Goal: Find specific page/section: Find specific page/section

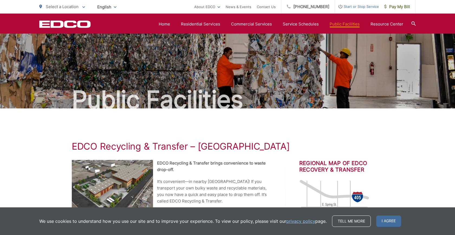
scroll to position [307, 0]
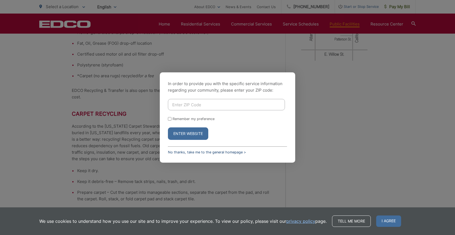
click at [217, 154] on link "No thanks, take me to the general homepage >" at bounding box center [207, 152] width 78 height 4
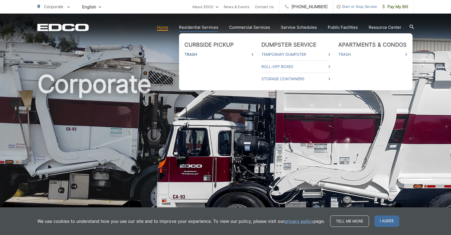
click at [195, 55] on link "Trash" at bounding box center [218, 54] width 69 height 6
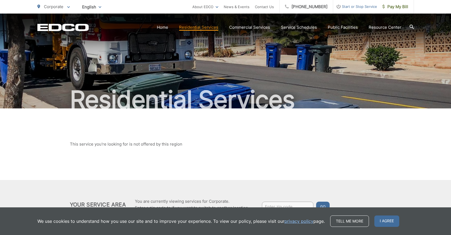
scroll to position [27, 0]
